Goal: Information Seeking & Learning: Understand process/instructions

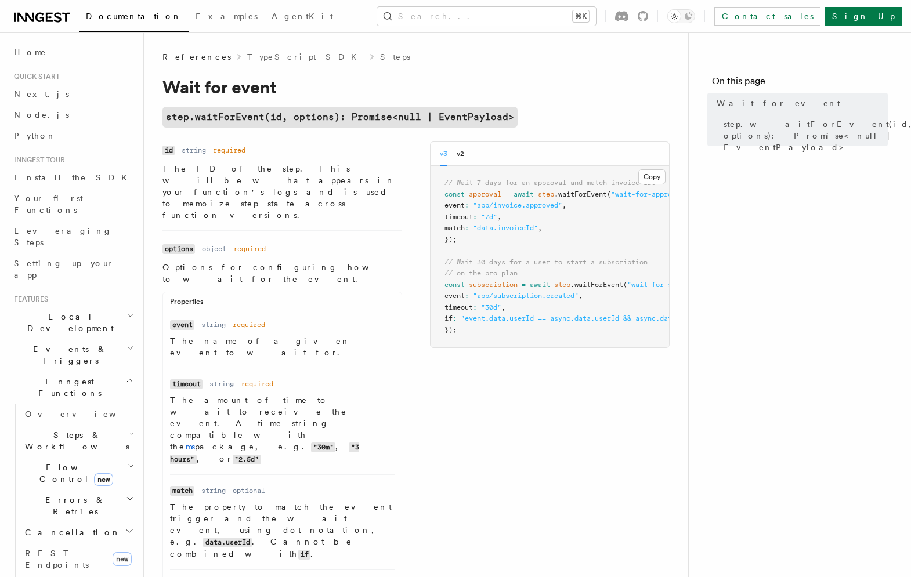
scroll to position [0, 4]
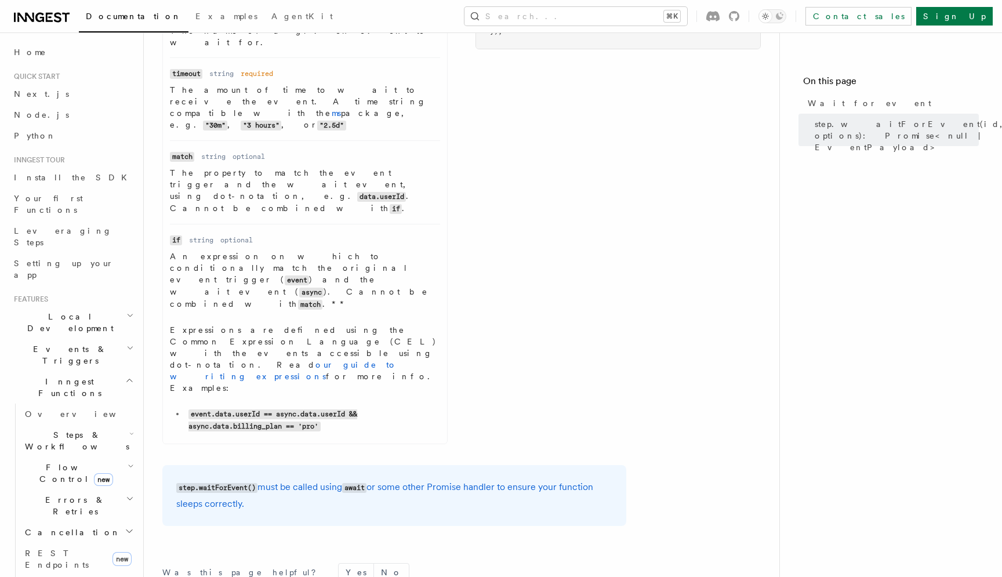
scroll to position [314, 0]
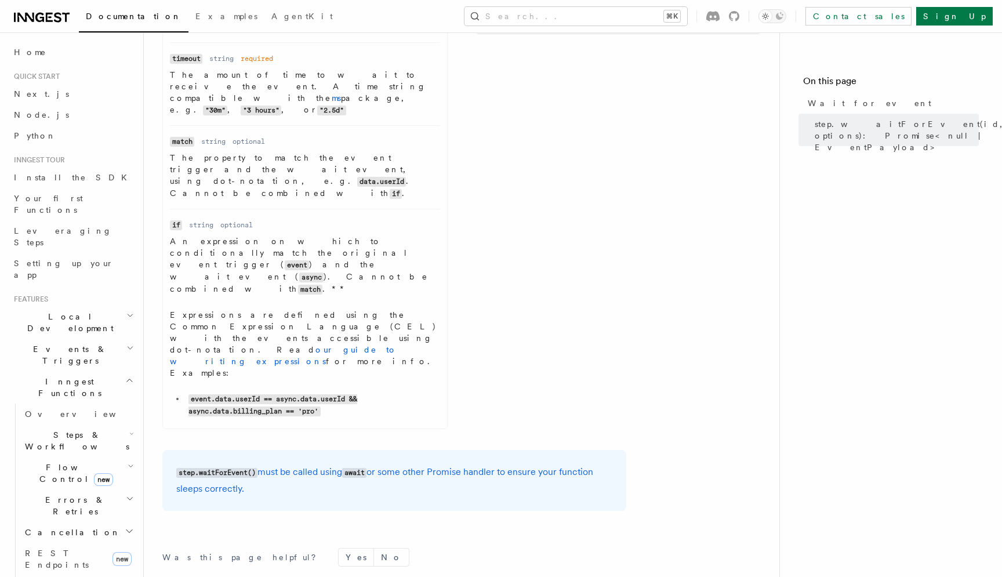
click at [226, 468] on code "step.waitForEvent()" at bounding box center [216, 473] width 81 height 10
copy code "waitForEvent"
click at [687, 18] on button "Search... ⌘K" at bounding box center [576, 16] width 223 height 19
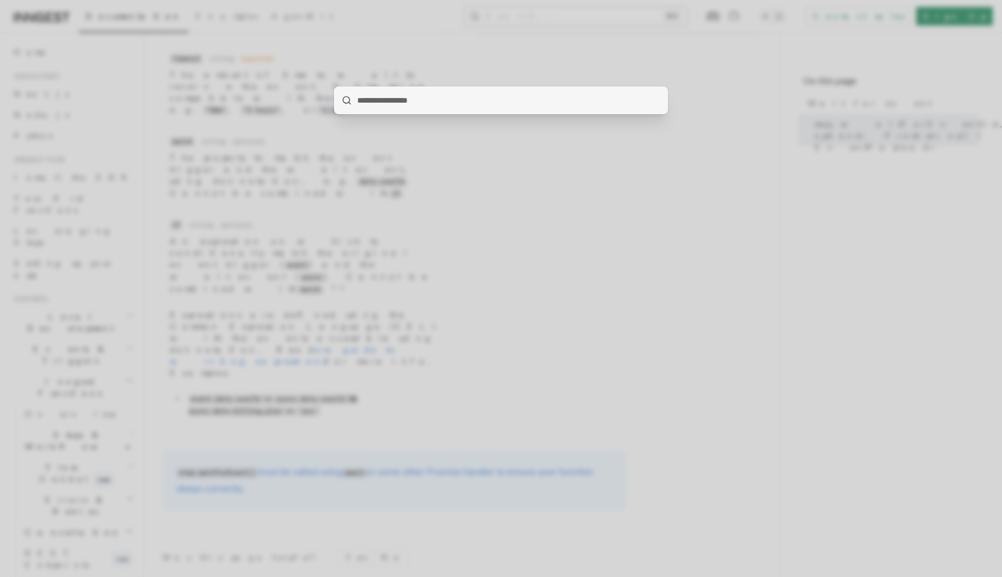
type input "**********"
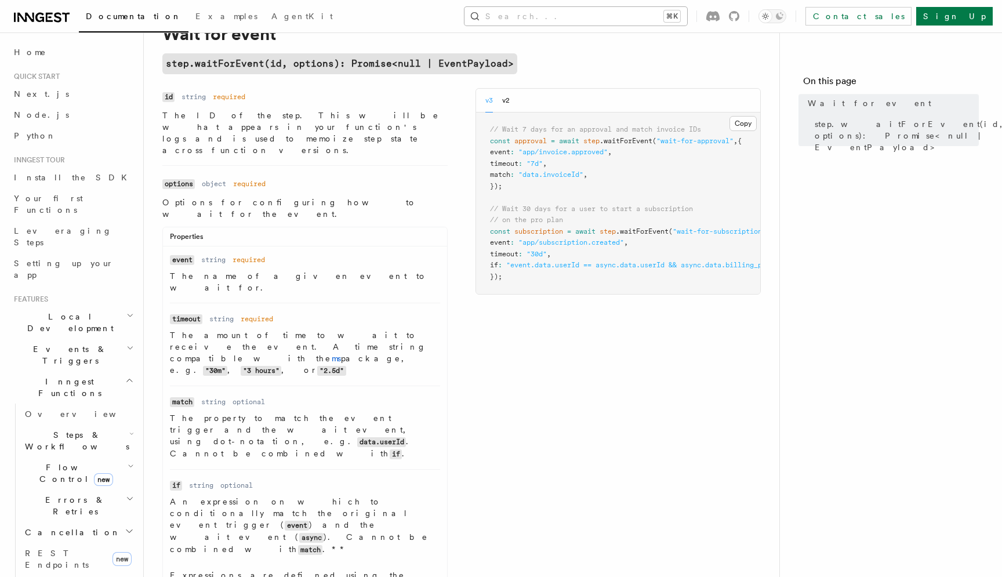
scroll to position [51, 0]
click at [687, 12] on button "Search... ⌘K" at bounding box center [576, 16] width 223 height 19
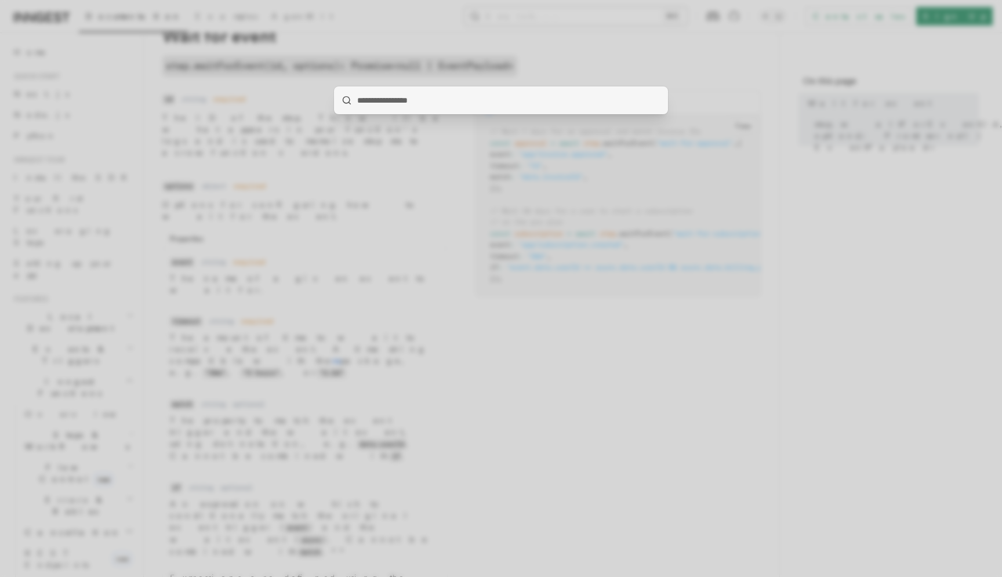
type input "**********"
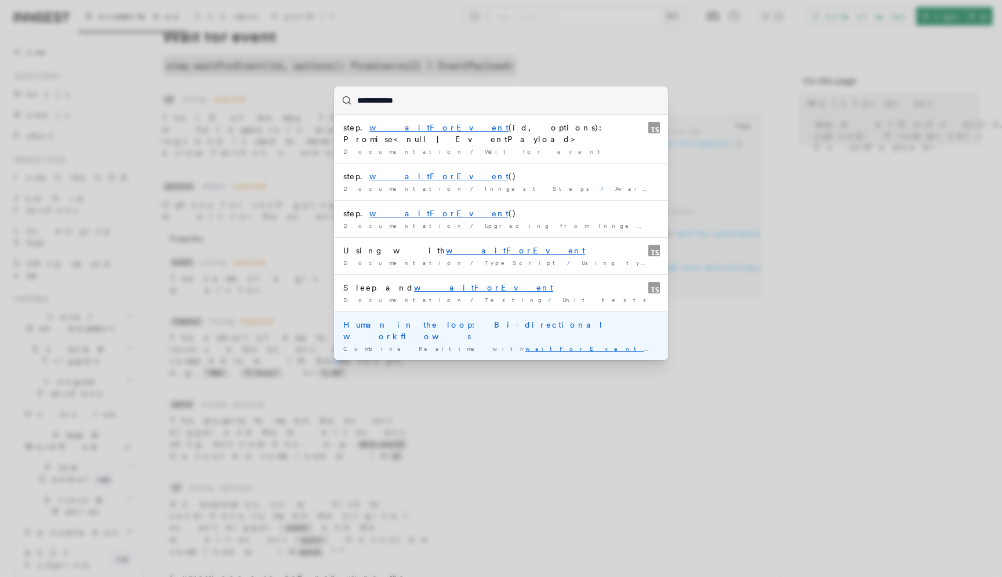
click at [519, 319] on div "Human in the loop: Bi-directional workflows" at bounding box center [501, 330] width 316 height 23
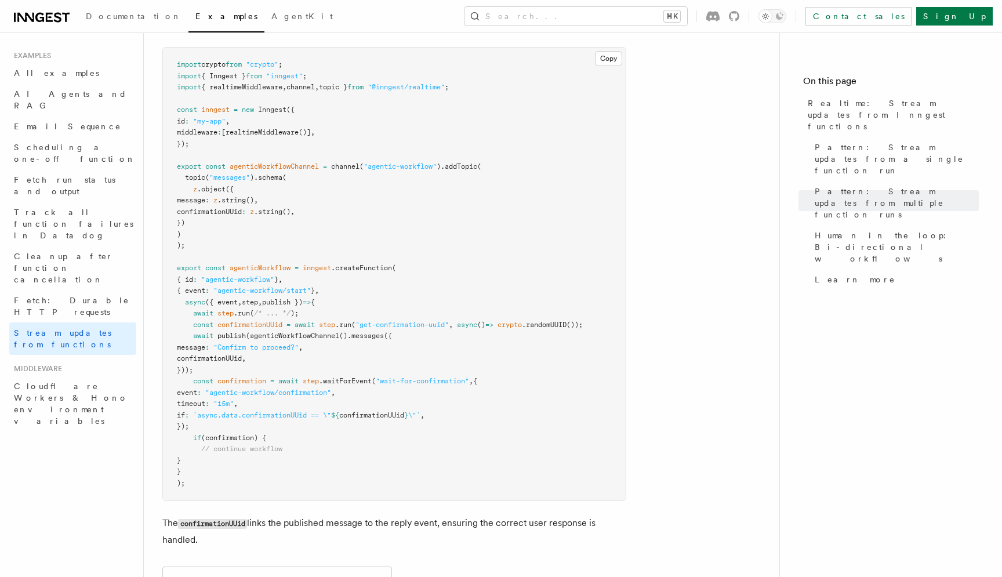
scroll to position [2335, 0]
click at [666, 15] on button "Search... ⌘K" at bounding box center [576, 16] width 223 height 19
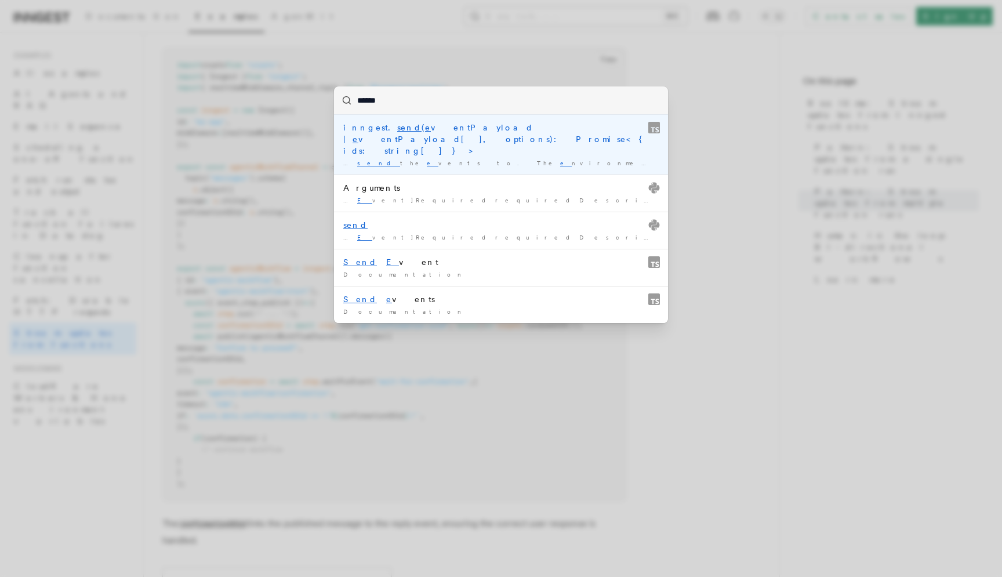
type input "*******"
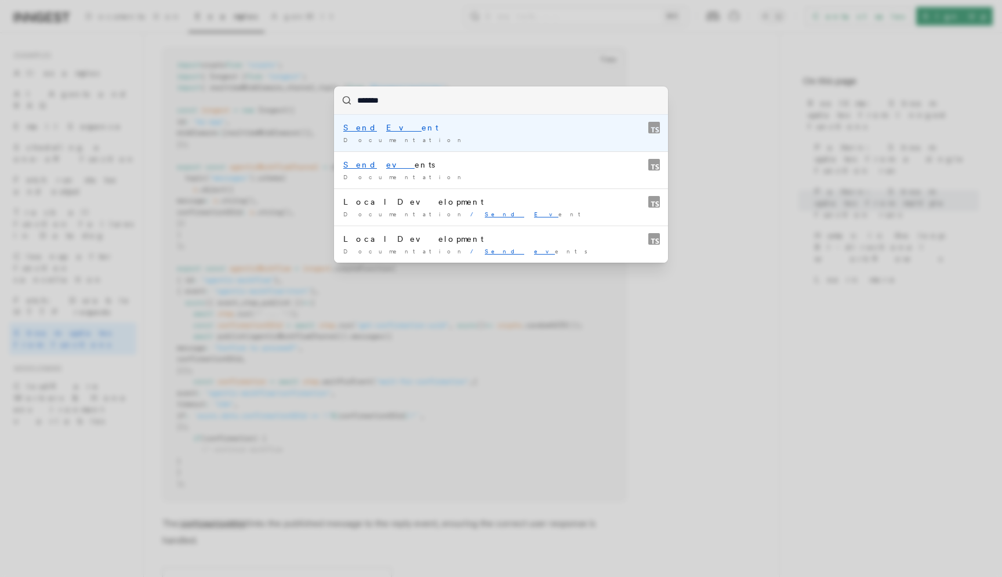
click at [404, 126] on div "Send Ev ent" at bounding box center [501, 128] width 316 height 12
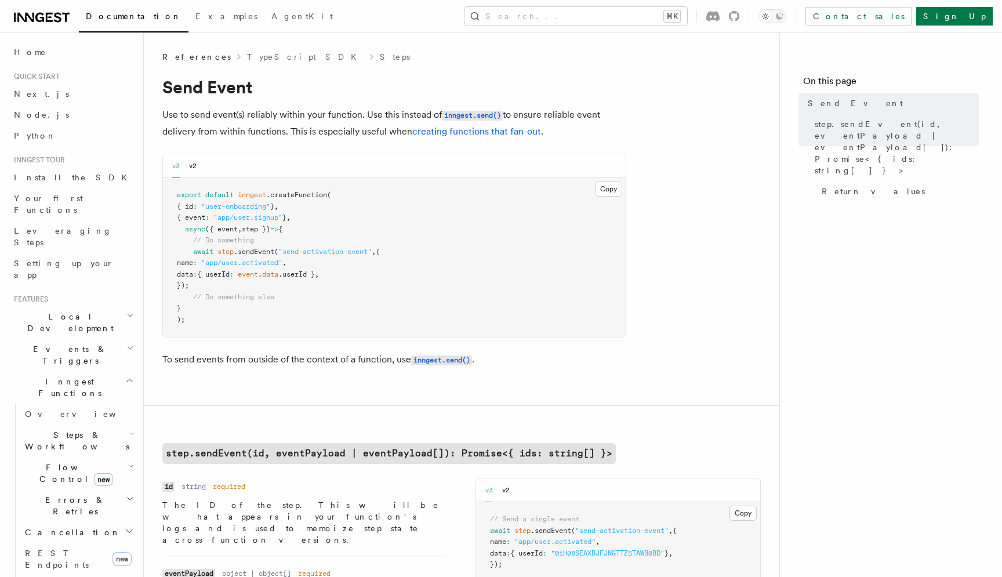
click at [260, 251] on span ".sendEvent" at bounding box center [254, 252] width 41 height 8
copy span "sendEvent"
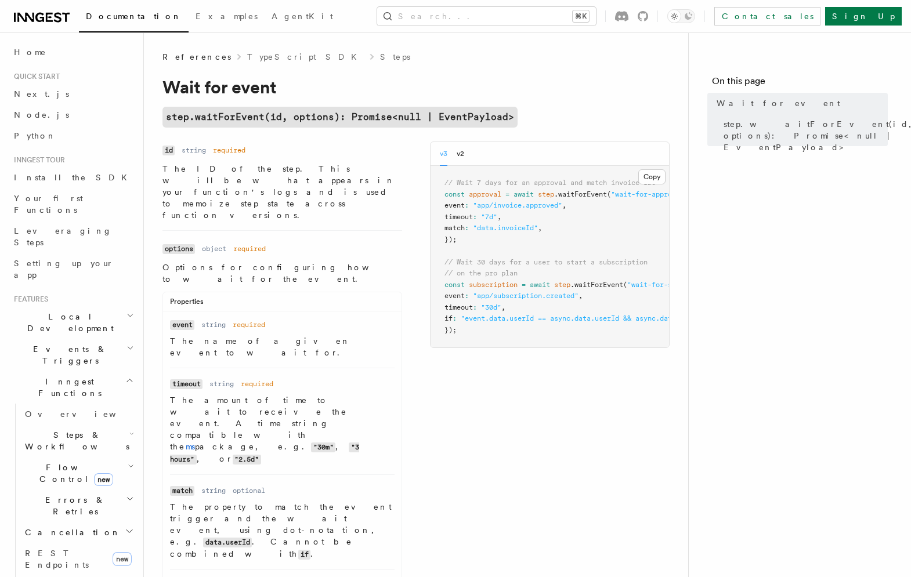
scroll to position [0, 4]
